Goal: Find specific page/section: Find specific page/section

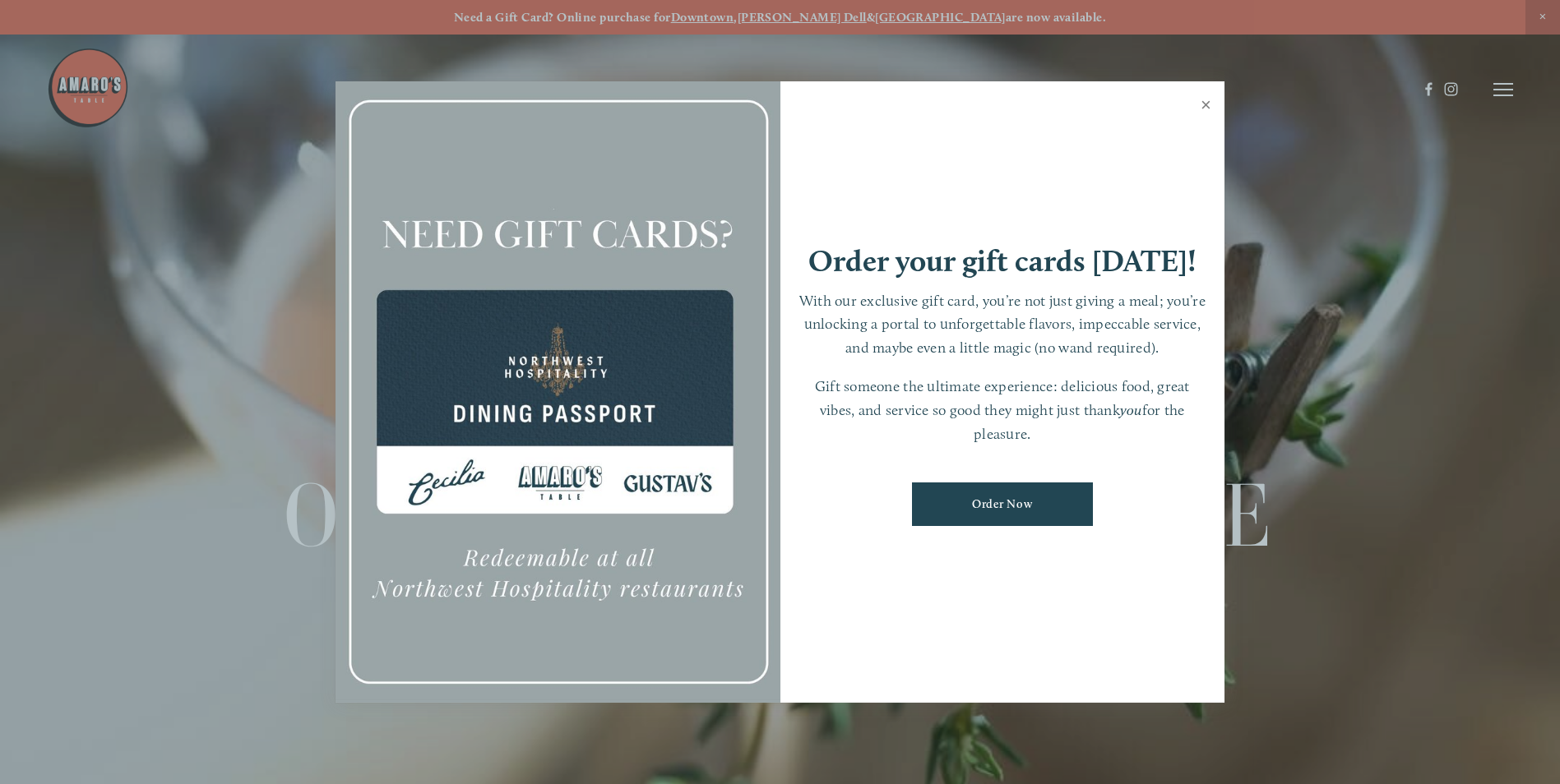
click at [1198, 102] on link "Close" at bounding box center [1205, 106] width 32 height 46
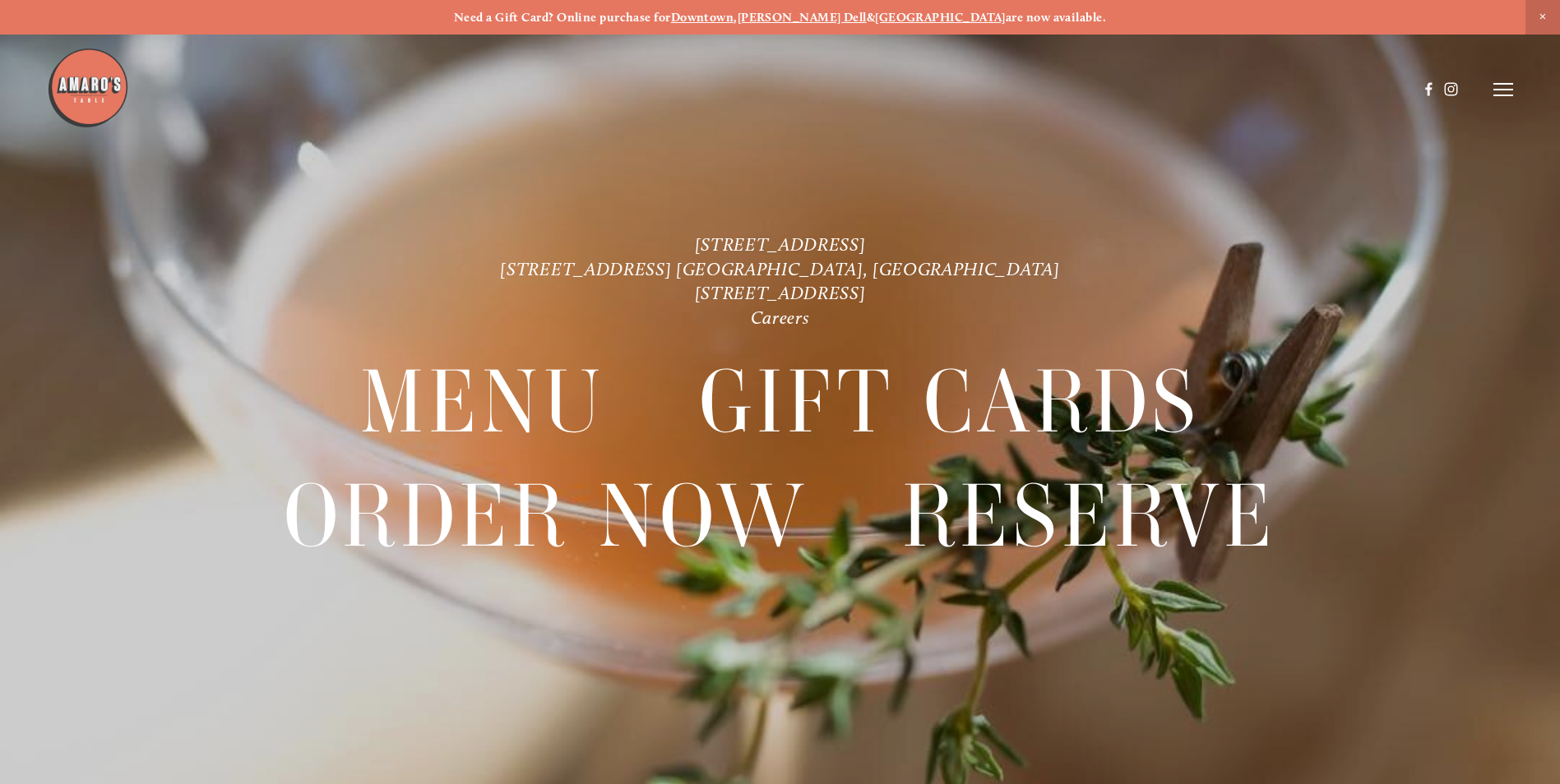
click at [1503, 92] on icon at bounding box center [1503, 90] width 20 height 15
click at [1149, 93] on span "Menu" at bounding box center [1159, 89] width 34 height 16
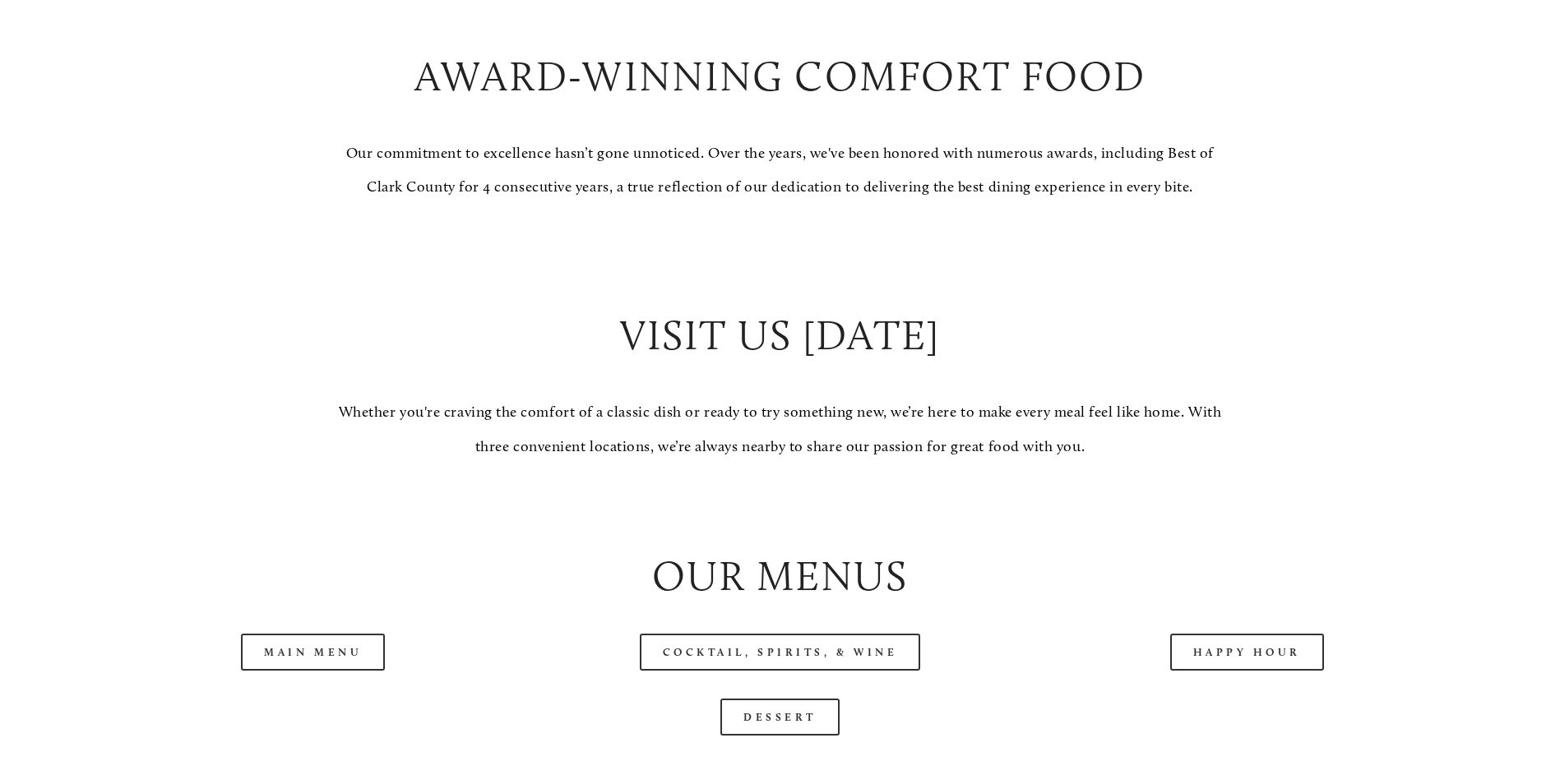
scroll to position [1809, 0]
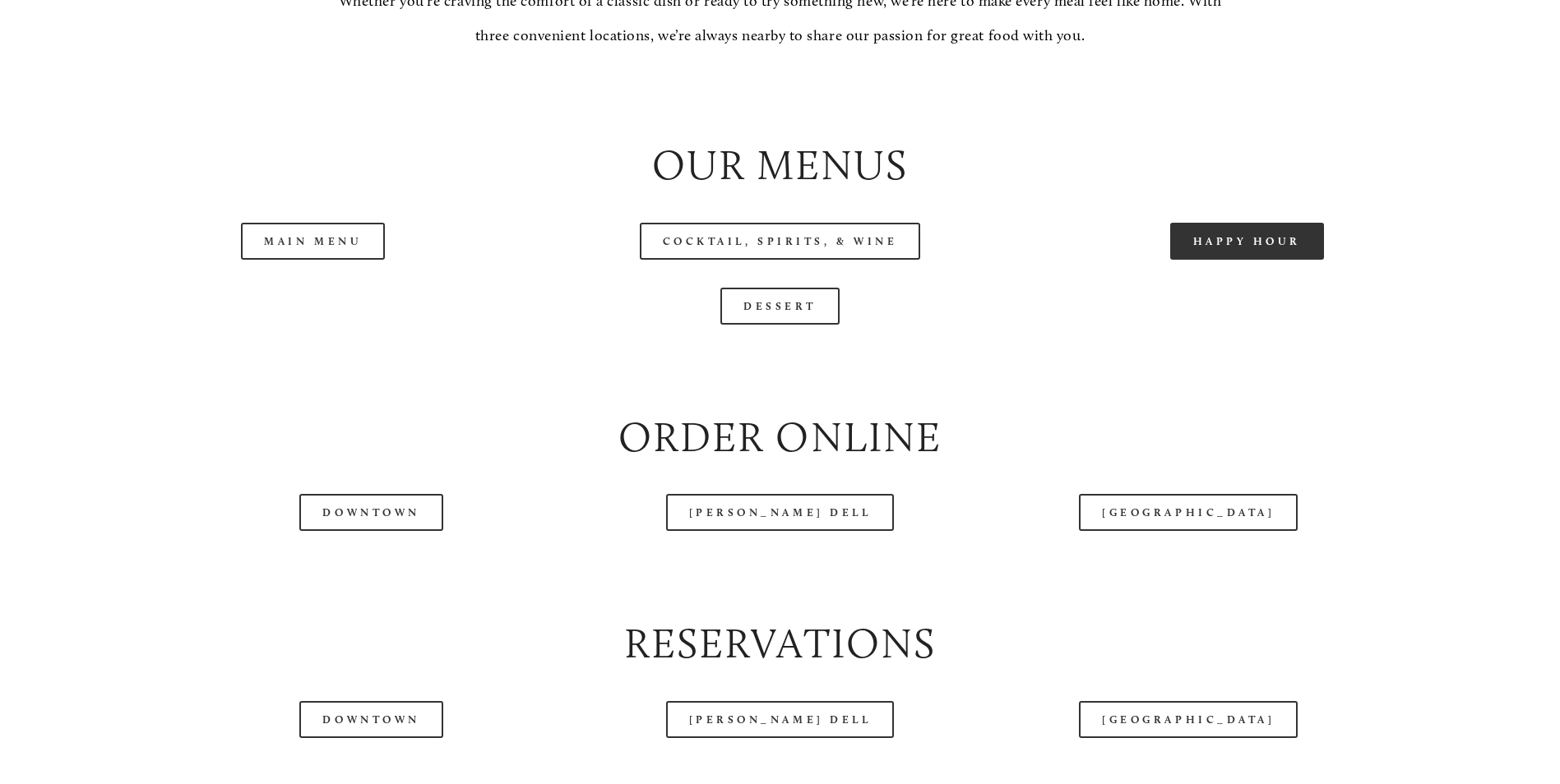
click at [1203, 259] on link "Happy Hour" at bounding box center [1247, 241] width 155 height 37
